Goal: Transaction & Acquisition: Obtain resource

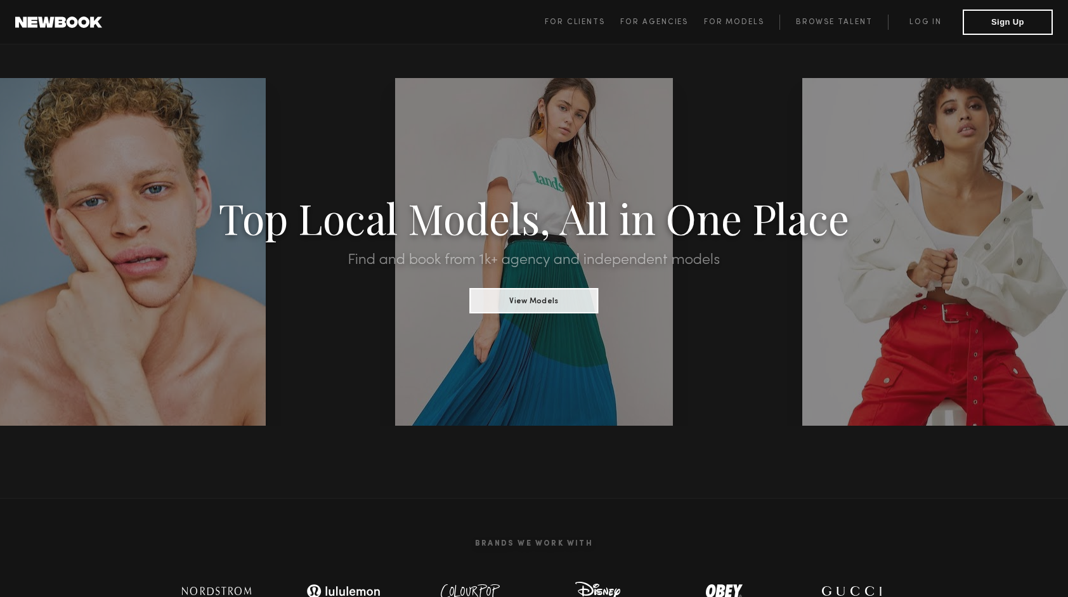
click at [817, 23] on link "Browse Talent" at bounding box center [833, 22] width 108 height 15
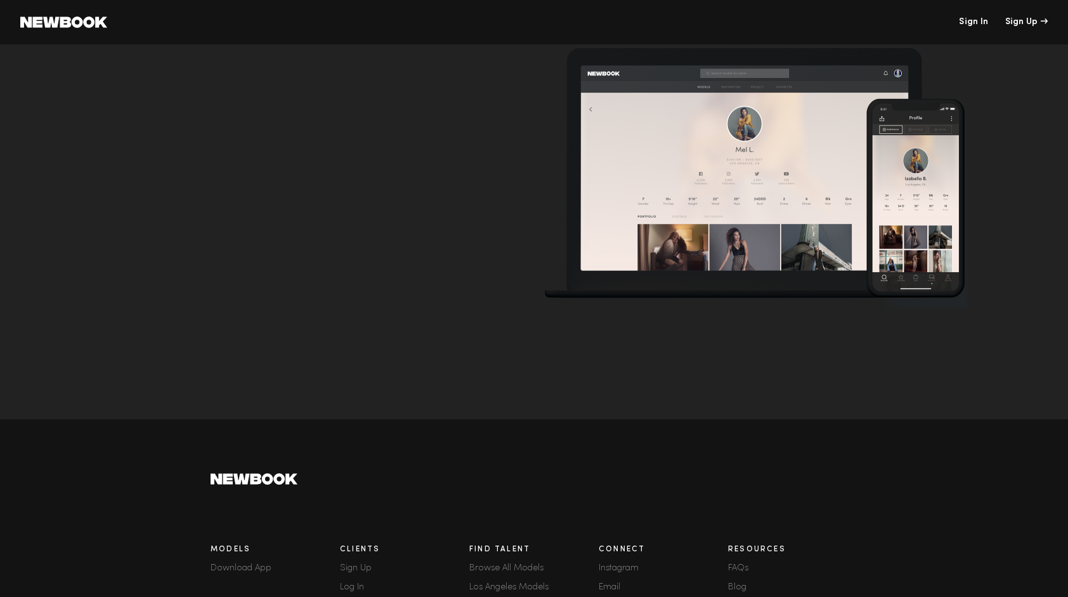
scroll to position [4198, 0]
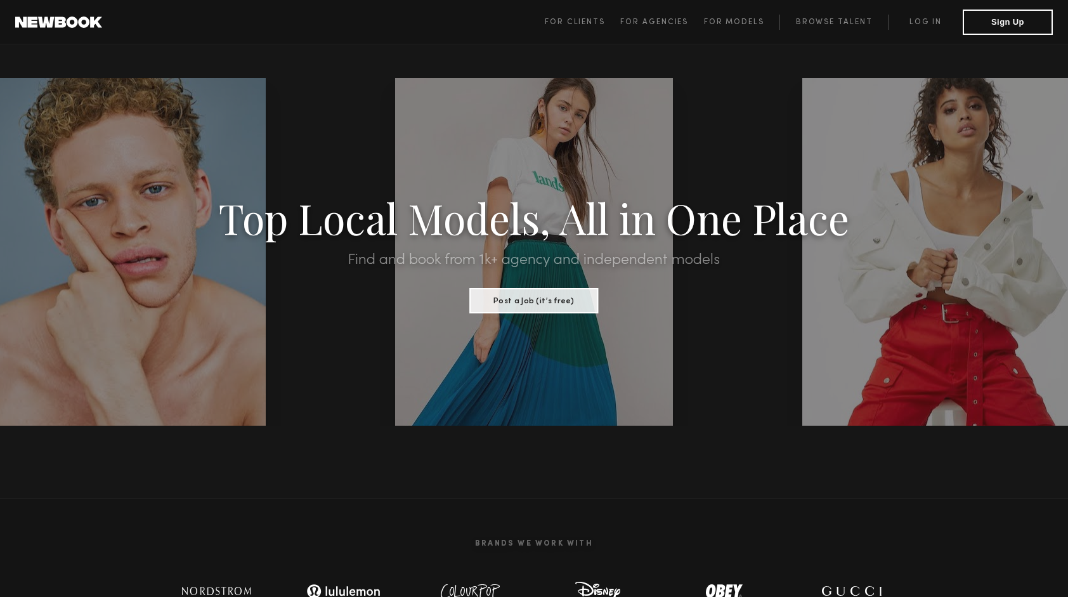
click at [734, 21] on span "For Models" at bounding box center [734, 22] width 60 height 8
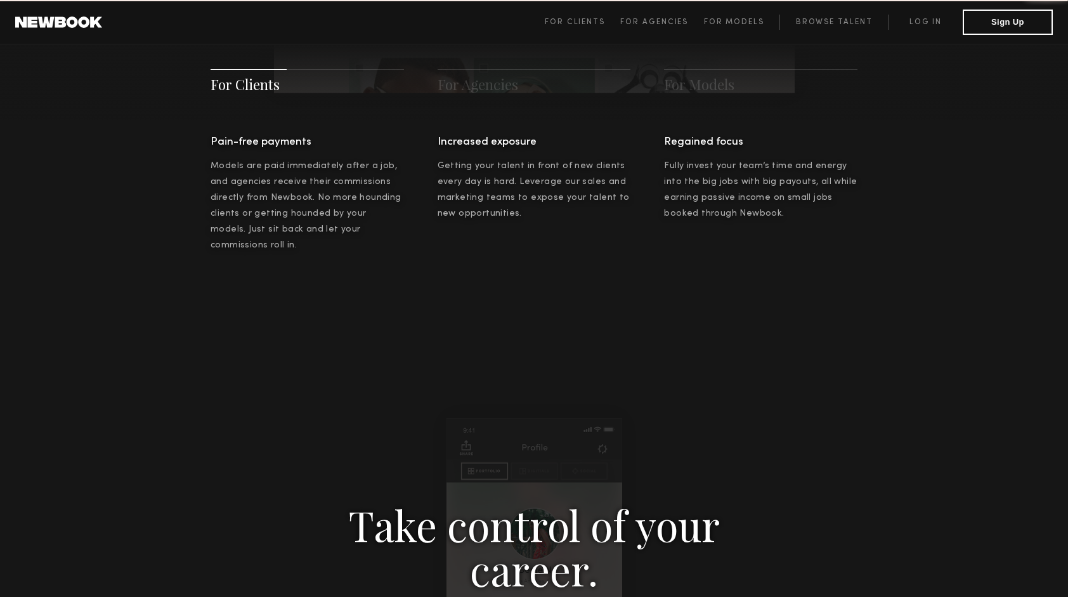
scroll to position [1824, 0]
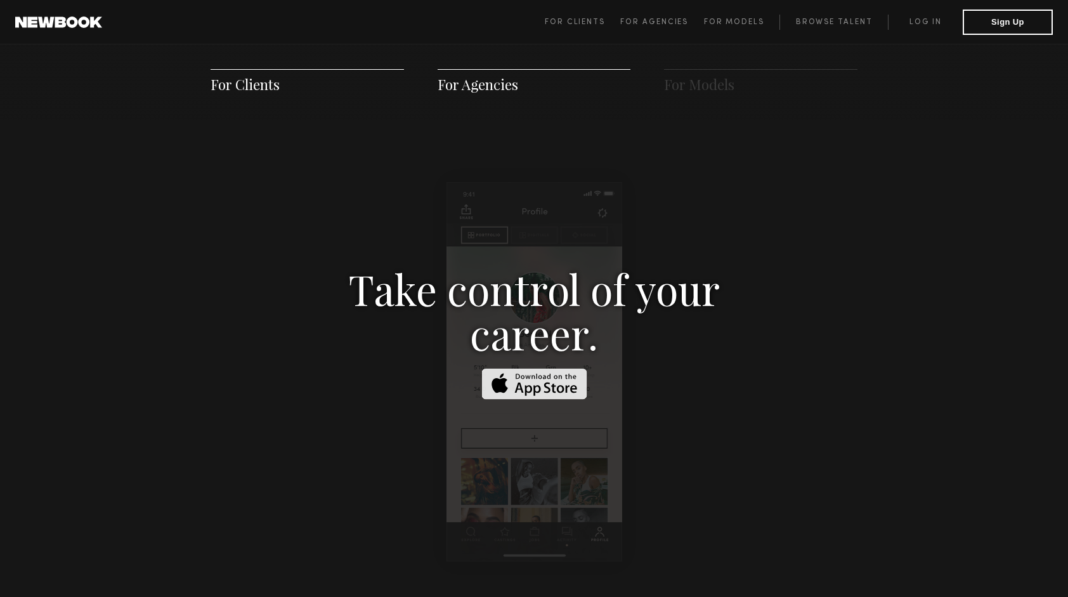
click at [699, 90] on span "For Models" at bounding box center [699, 84] width 70 height 19
click at [817, 16] on link "Browse Talent" at bounding box center [833, 22] width 108 height 15
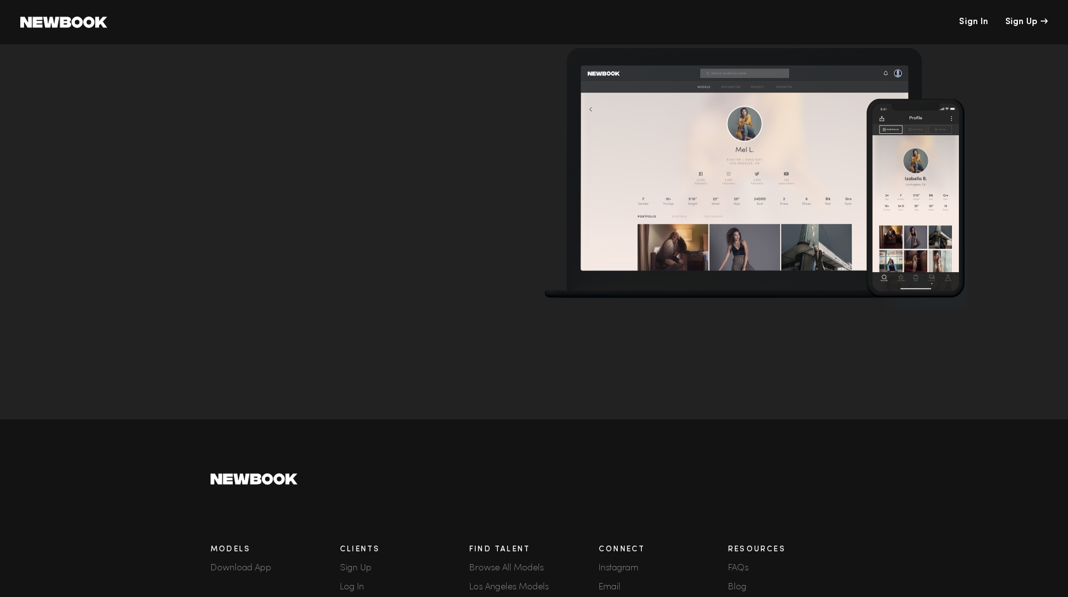
scroll to position [3977, 0]
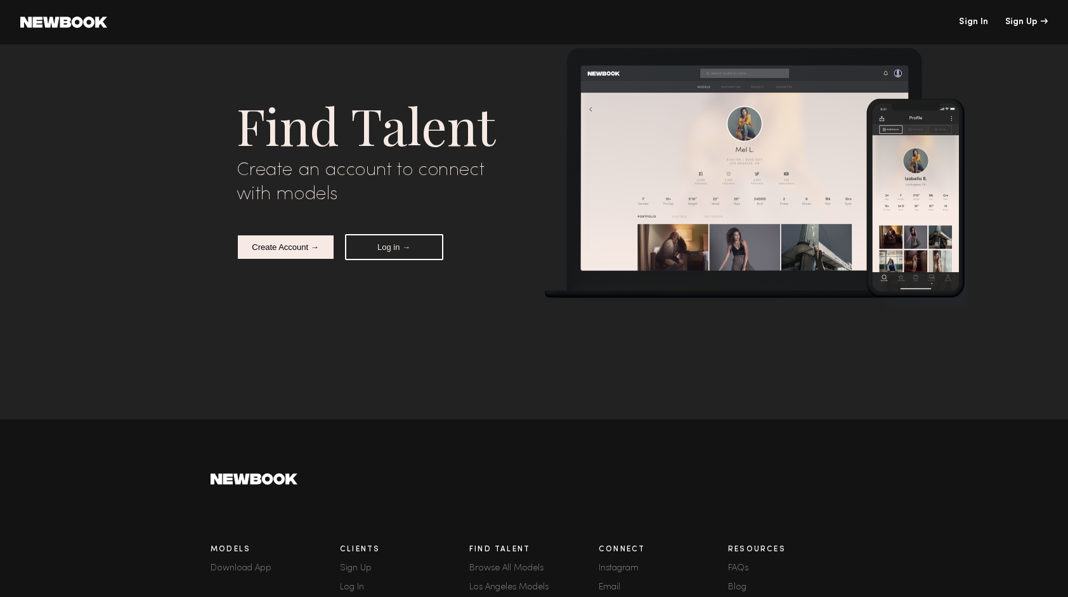
click at [490, 587] on link "Los Angeles Models" at bounding box center [533, 587] width 129 height 9
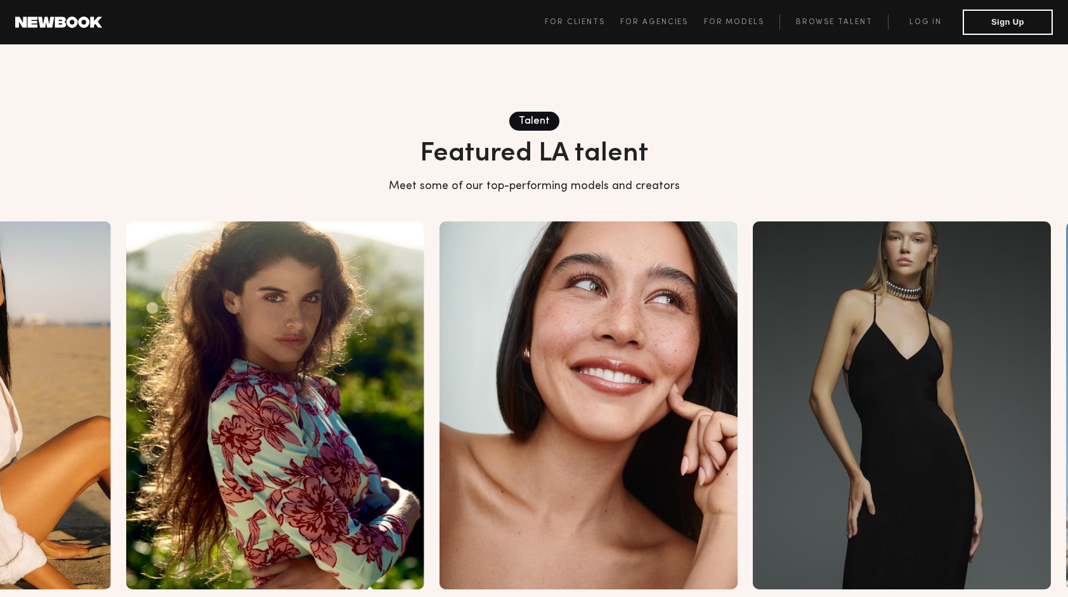
scroll to position [1346, 0]
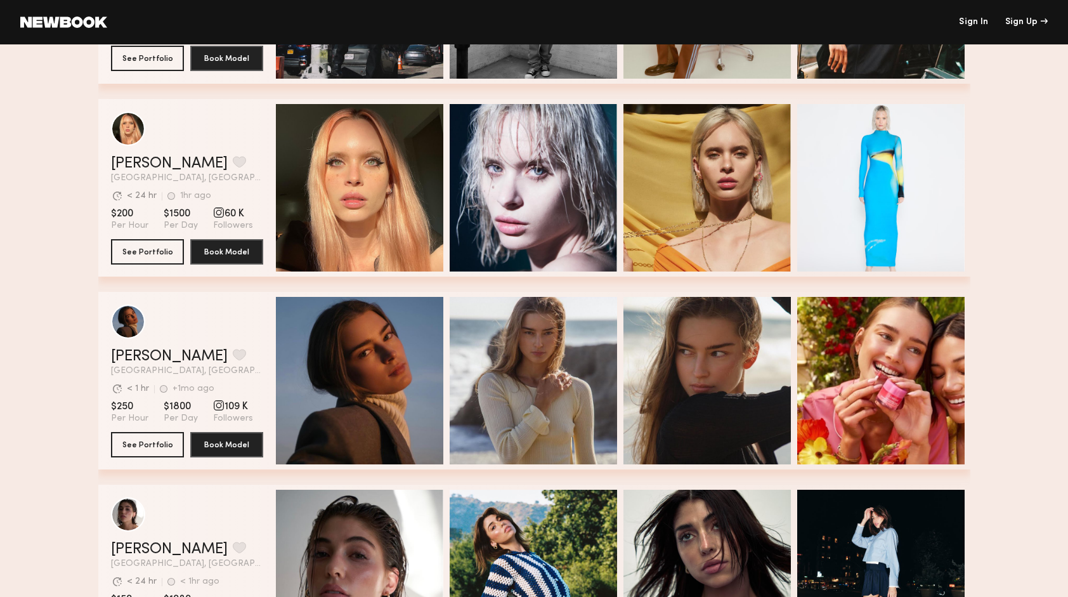
scroll to position [2139, 0]
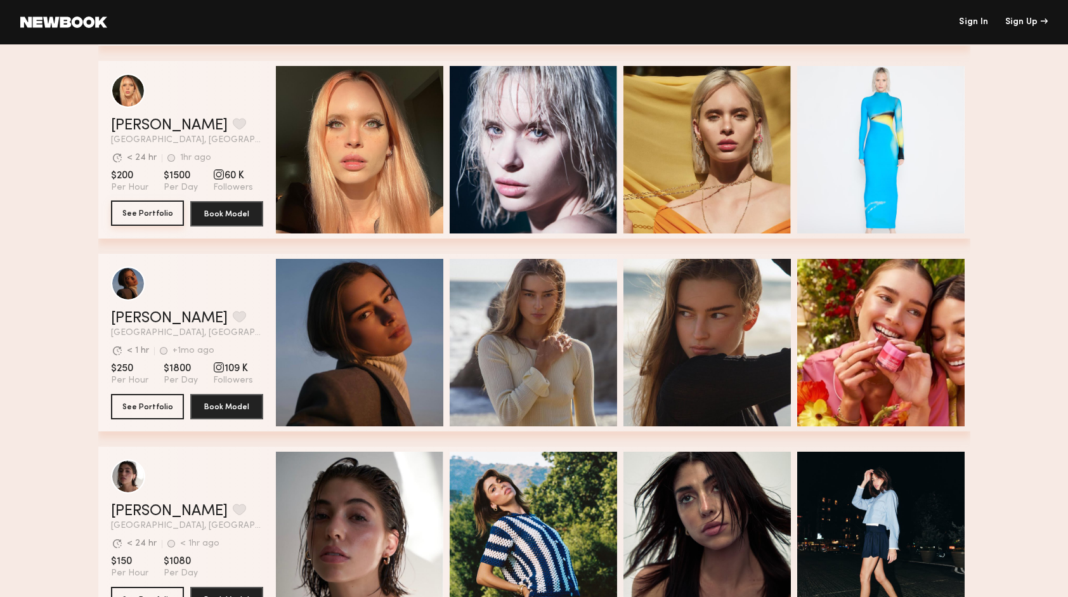
click at [160, 211] on button "See Portfolio" at bounding box center [147, 212] width 73 height 25
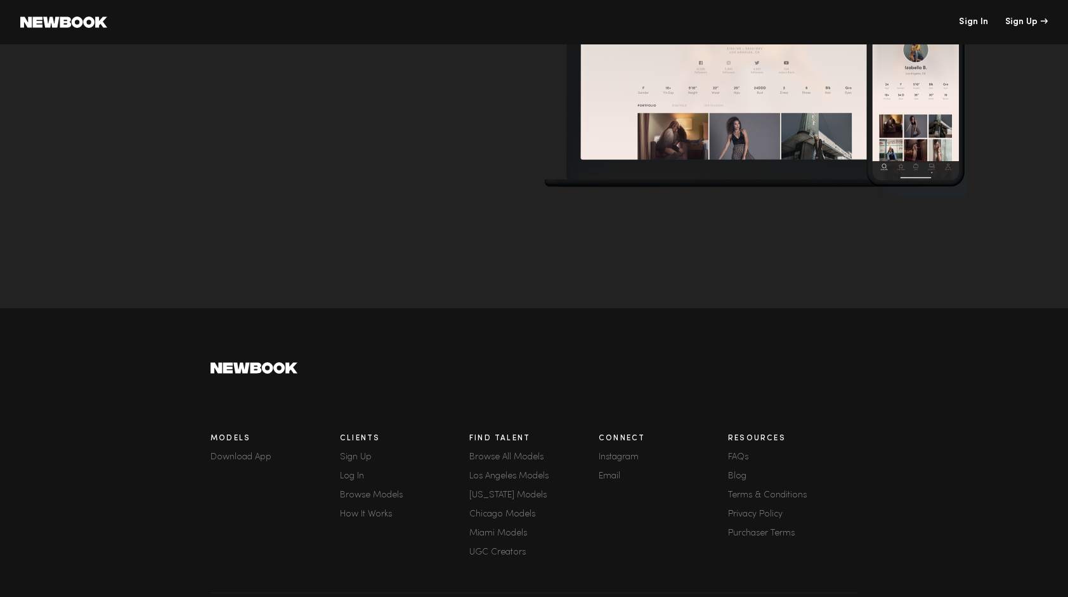
scroll to position [124, 0]
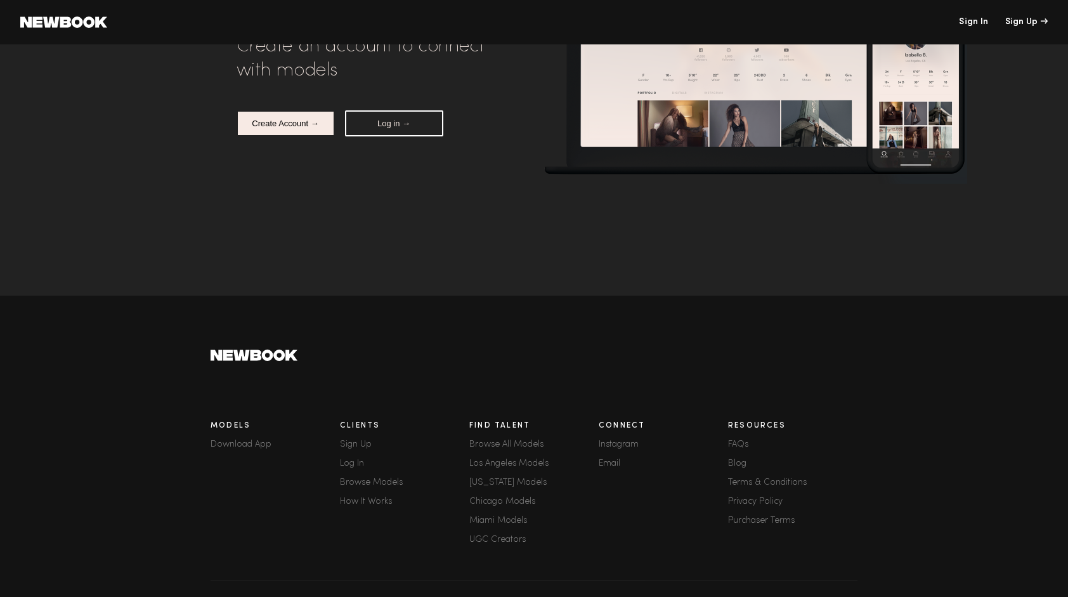
click at [527, 465] on link "Los Angeles Models" at bounding box center [533, 463] width 129 height 9
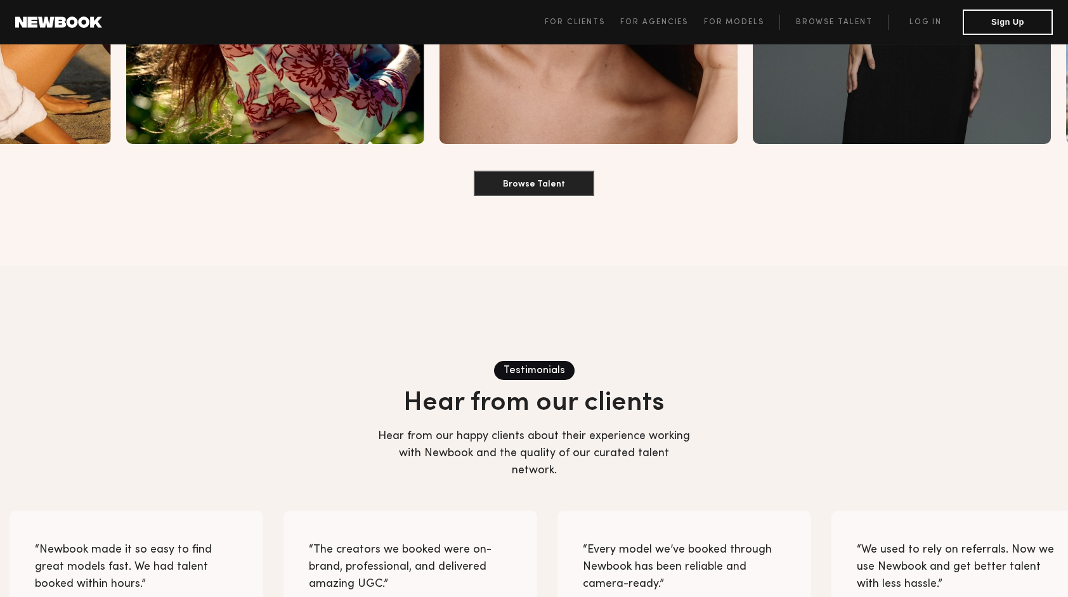
scroll to position [1803, 0]
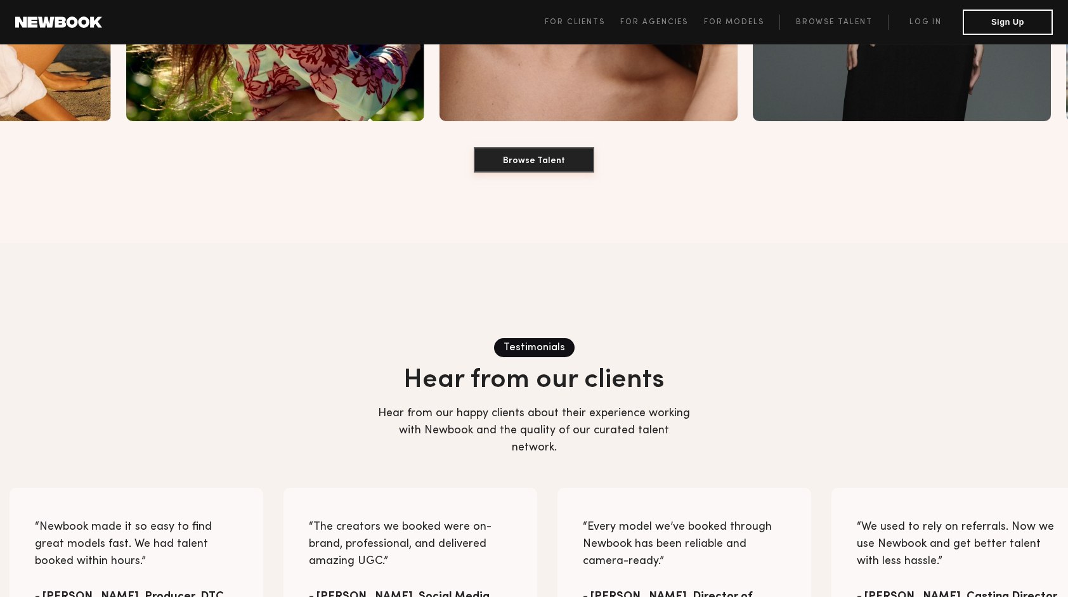
click at [573, 147] on button "Browse Talent" at bounding box center [534, 159] width 120 height 25
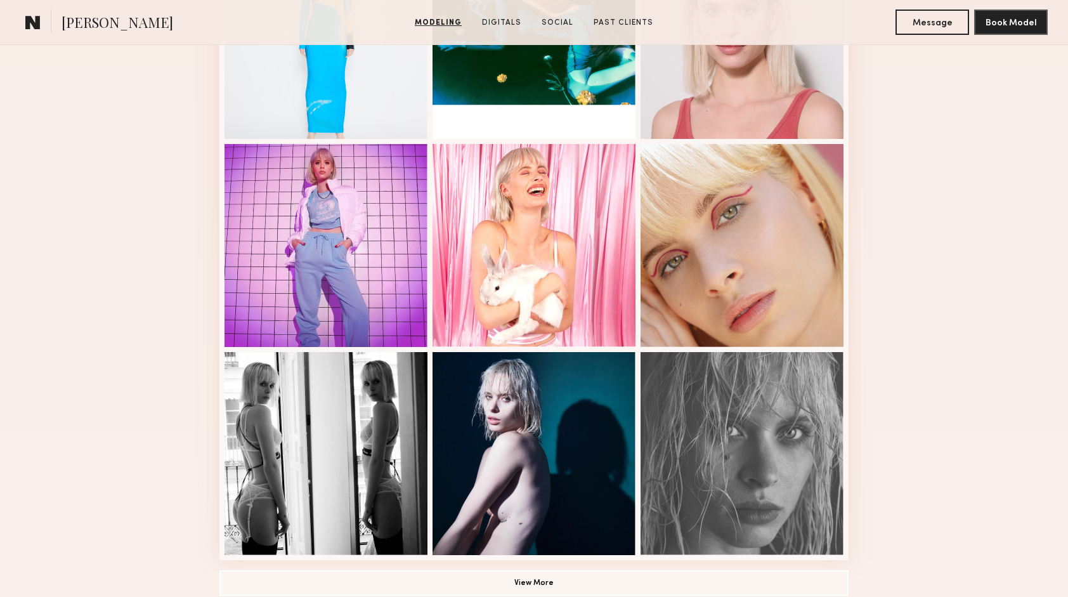
scroll to position [728, 0]
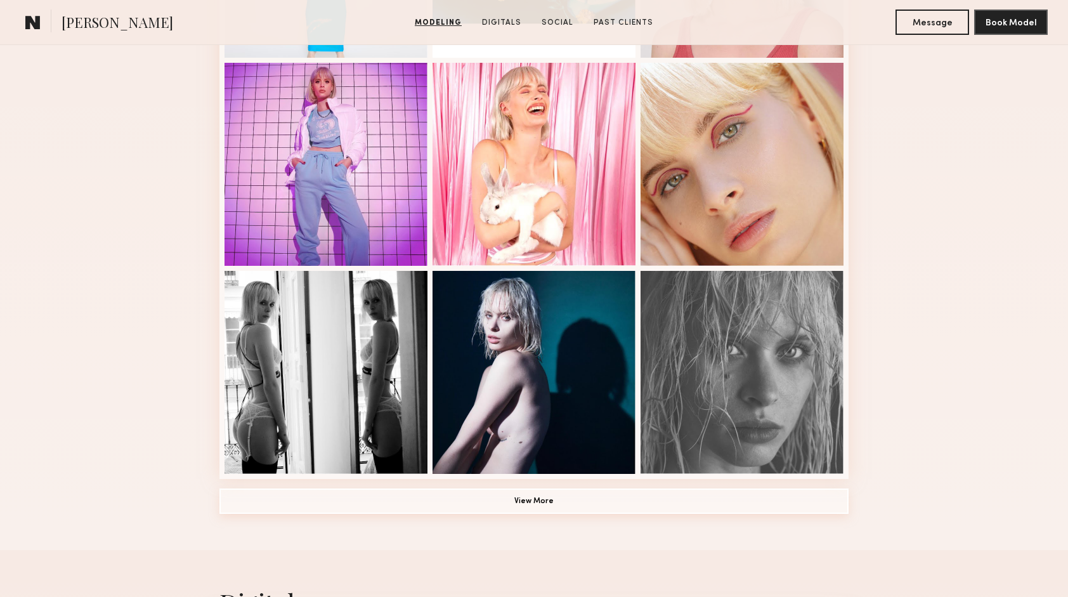
click at [514, 504] on button "View More" at bounding box center [533, 500] width 629 height 25
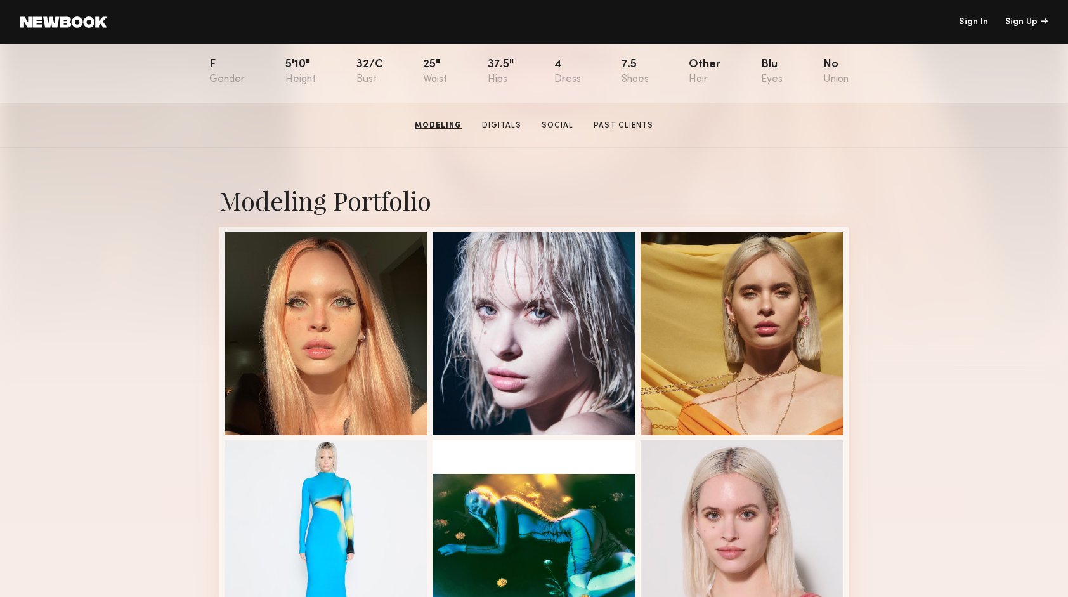
scroll to position [0, 0]
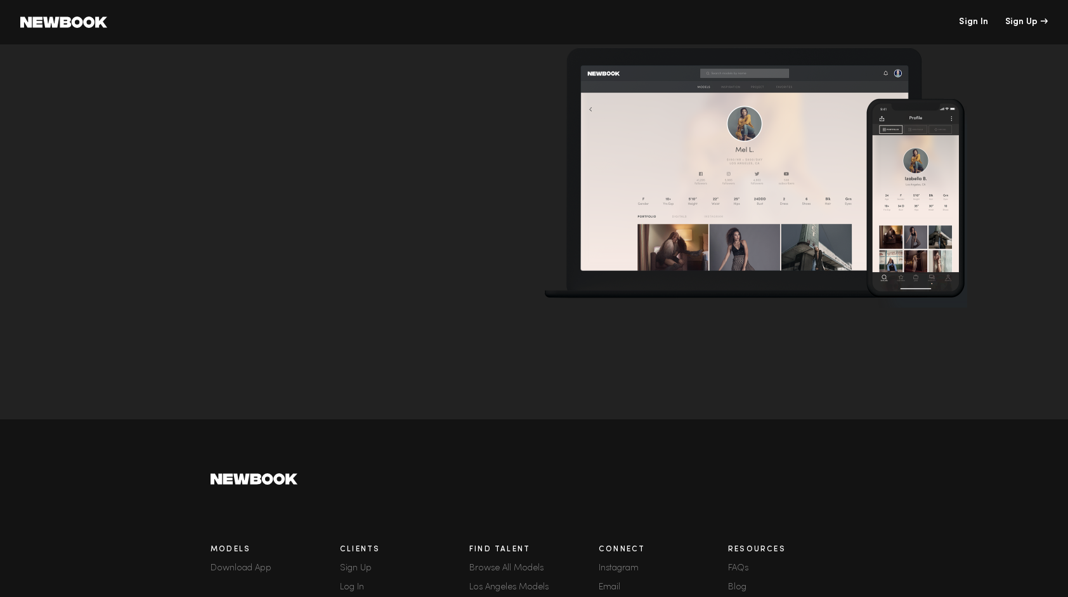
scroll to position [4160, 0]
